Goal: Communication & Community: Answer question/provide support

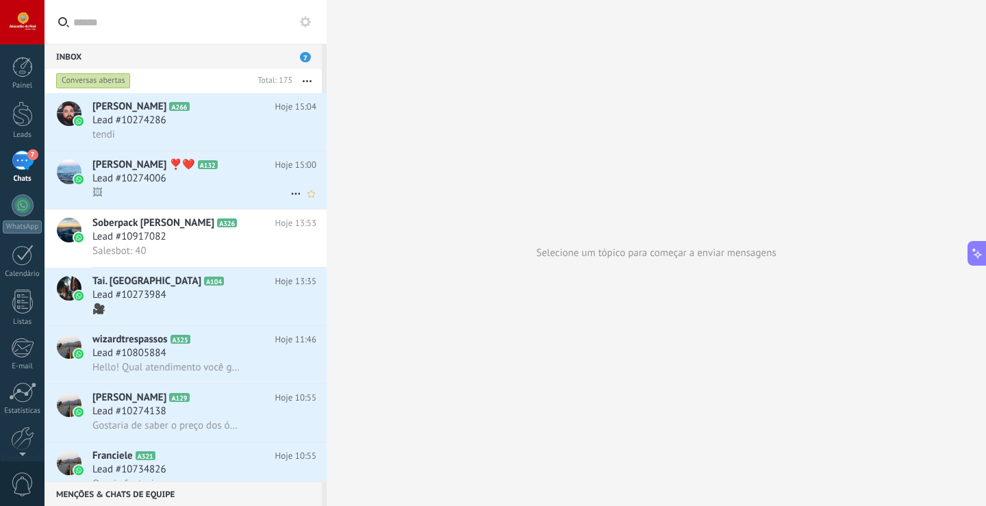
scroll to position [21, 0]
click at [164, 127] on span "Lead #10274286" at bounding box center [129, 121] width 74 height 14
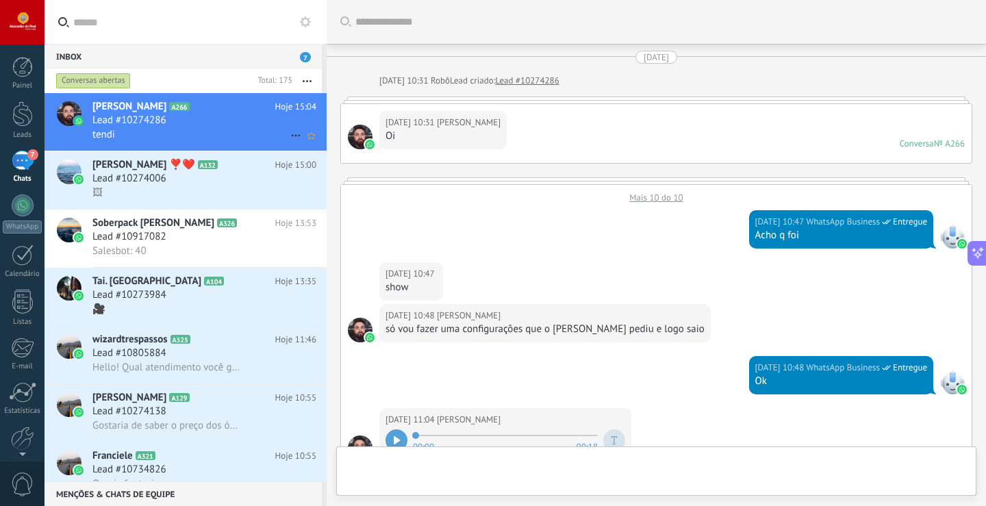
scroll to position [1442, 0]
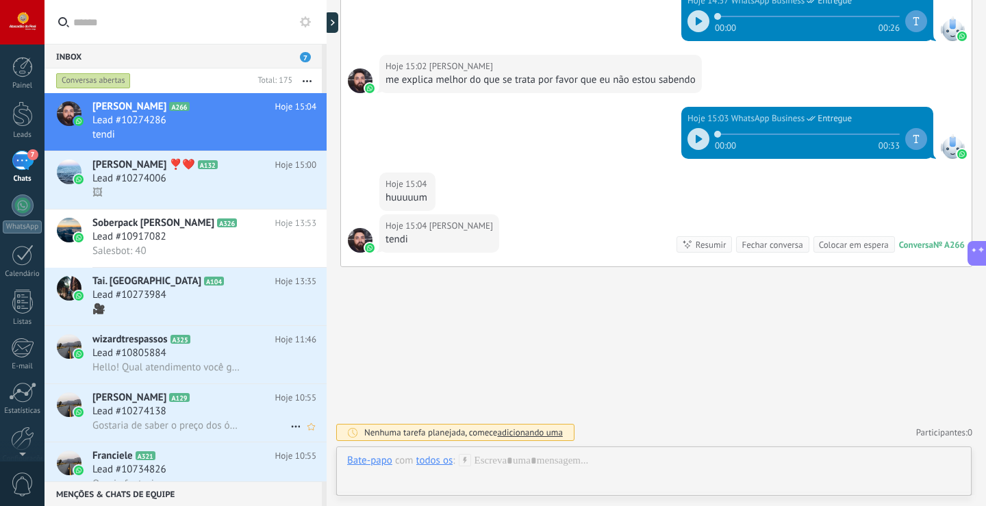
click at [133, 419] on span "Gostaria de saber o preço dos óculos" at bounding box center [166, 425] width 149 height 13
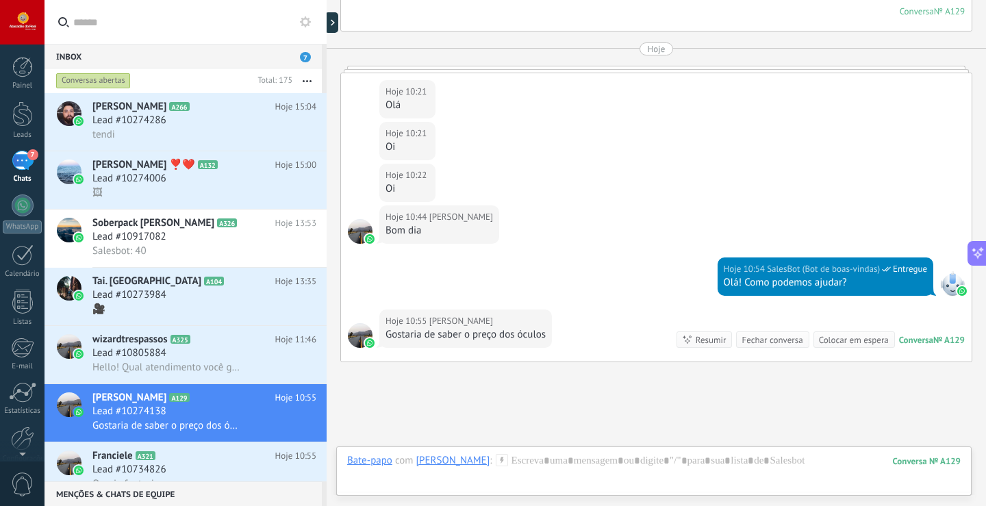
scroll to position [3406, 0]
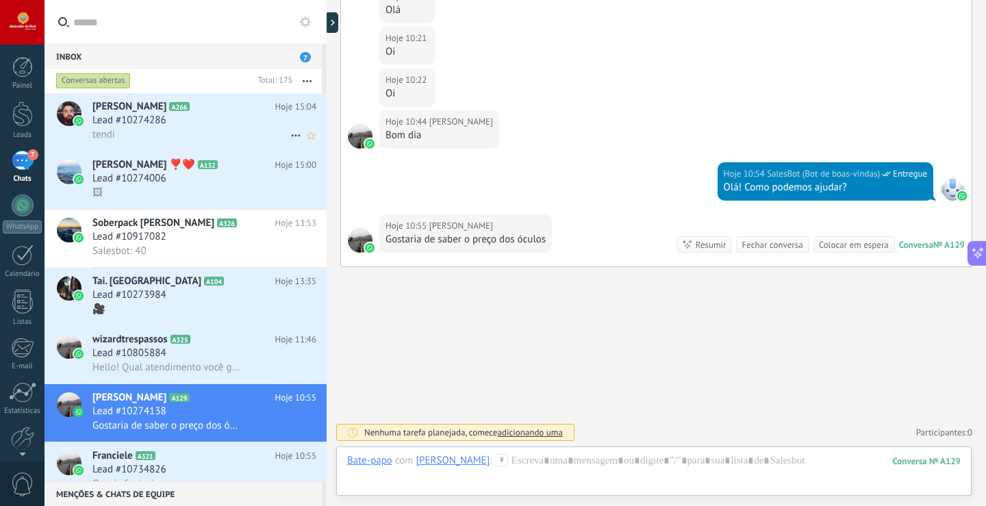
click at [96, 109] on span "[PERSON_NAME]" at bounding box center [129, 107] width 74 height 14
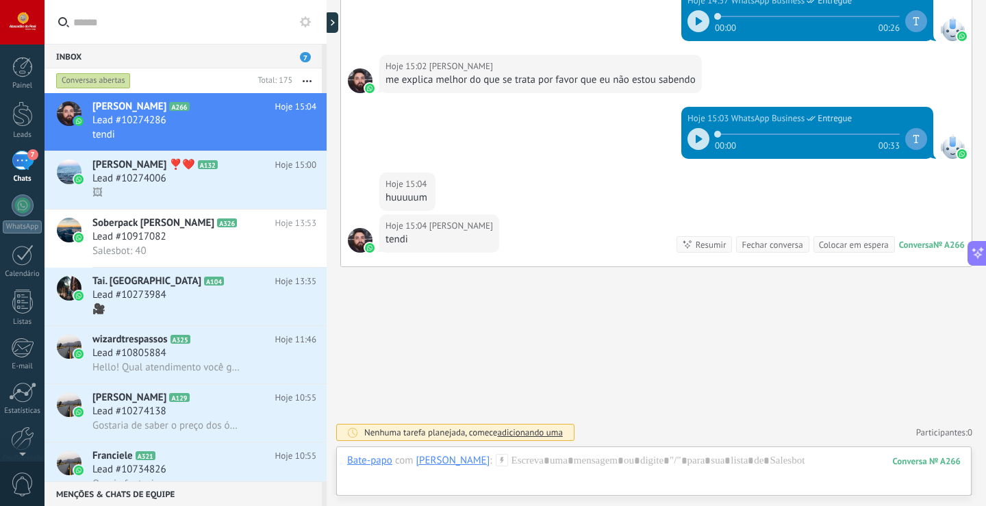
click at [29, 160] on div "7" at bounding box center [23, 161] width 22 height 20
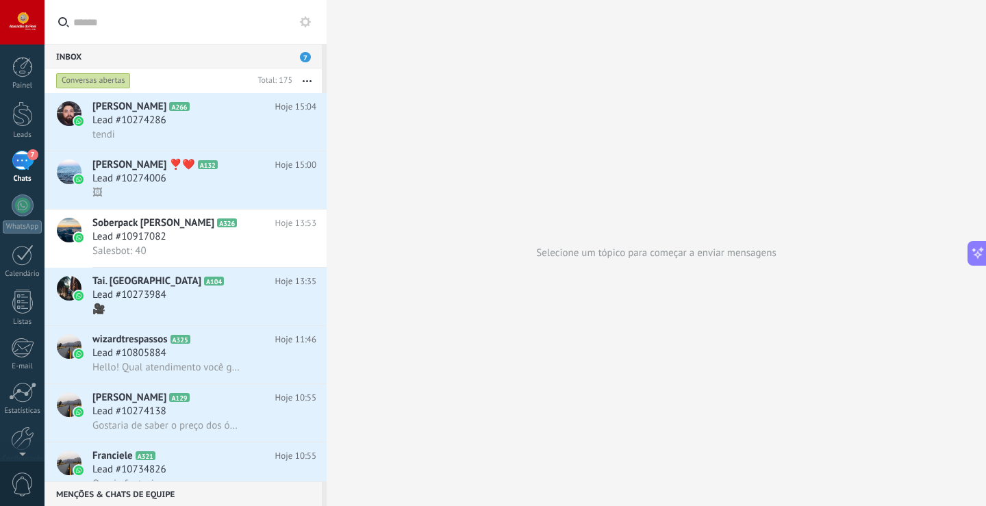
click at [23, 155] on div "7" at bounding box center [23, 161] width 22 height 20
click at [21, 201] on div at bounding box center [23, 205] width 22 height 22
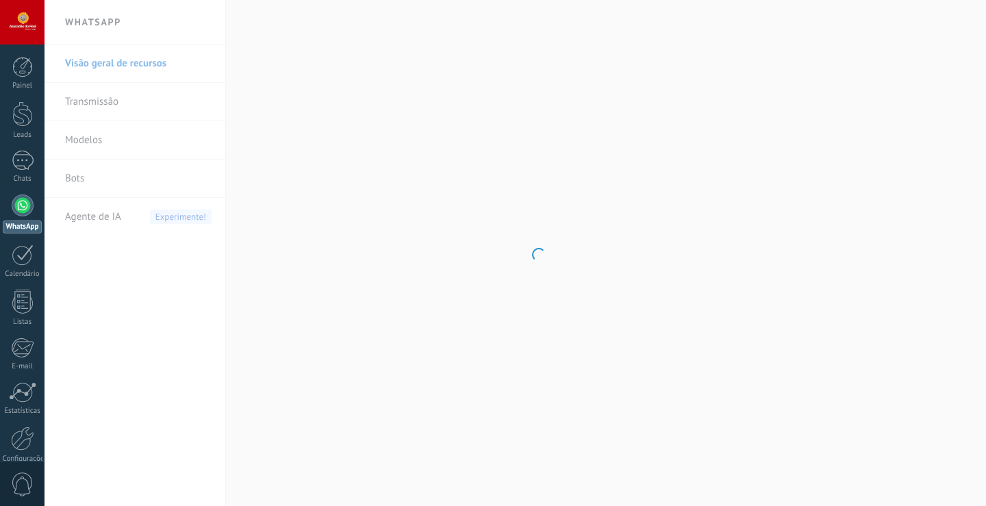
click at [71, 175] on body ".abecls-1,.abecls-2{fill-rule:evenodd}.abecls-2{fill:#fff} .abhcls-1{fill:none}…" at bounding box center [493, 253] width 986 height 506
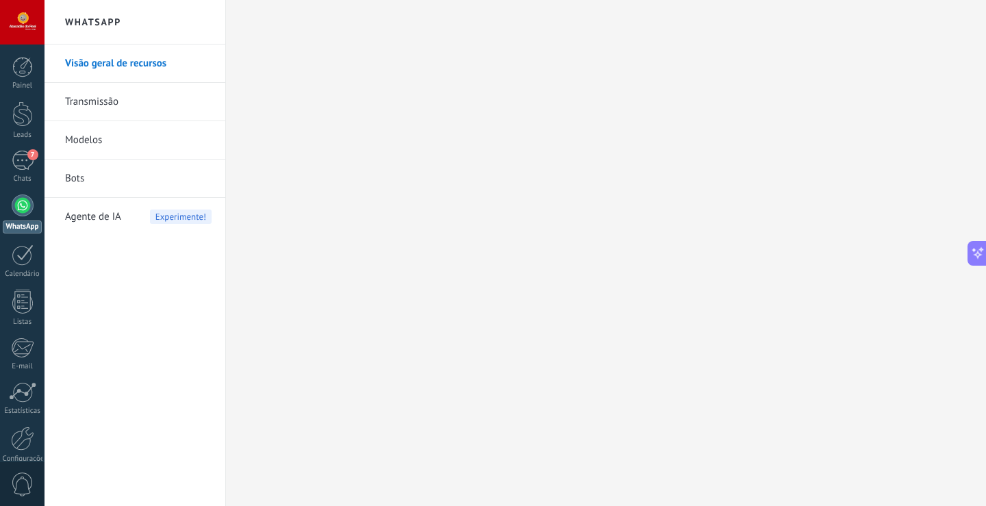
scroll to position [162, 0]
click at [24, 158] on div "7" at bounding box center [23, 161] width 22 height 20
